Goal: Task Accomplishment & Management: Use online tool/utility

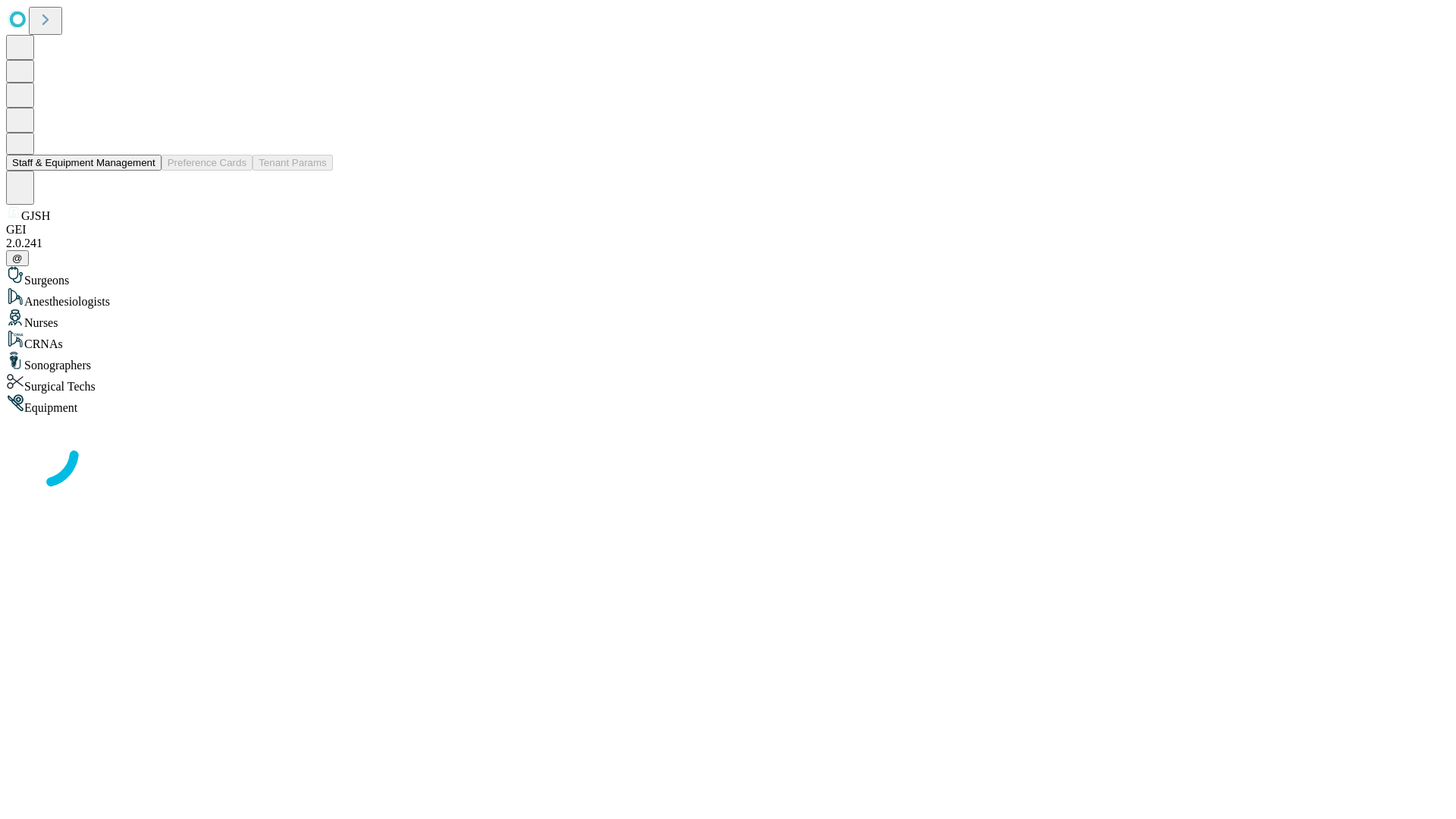
click at [145, 171] on button "Staff & Equipment Management" at bounding box center [83, 162] width 155 height 16
